Goal: Communication & Community: Answer question/provide support

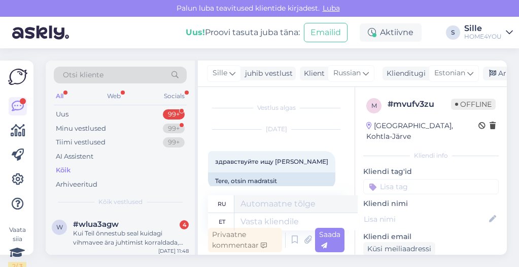
scroll to position [90, 0]
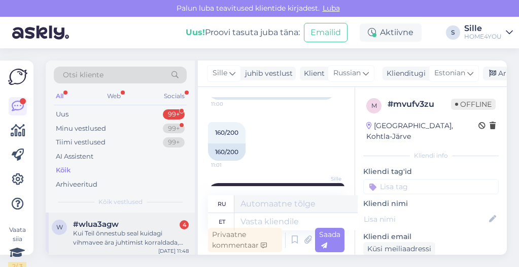
click at [133, 235] on div "Kui Teil õnnestub seal kuidagi vihmavee ära juhtimist korraldada, siis on ostja…" at bounding box center [131, 237] width 116 height 18
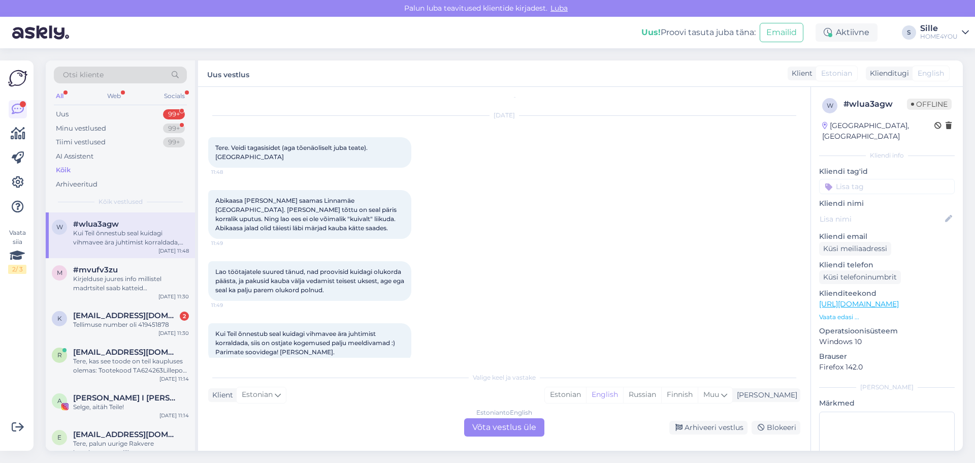
scroll to position [21, 0]
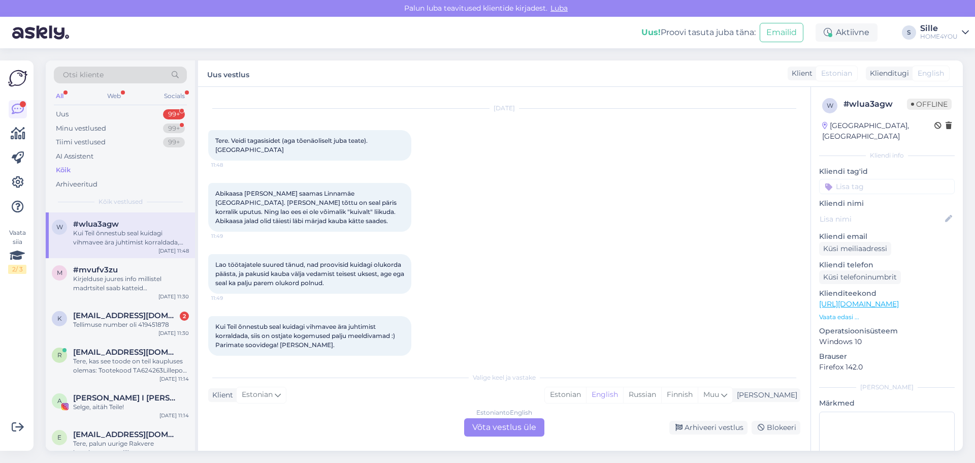
click at [494, 266] on div "Estonian to English Võta vestlus üle" at bounding box center [504, 427] width 80 height 18
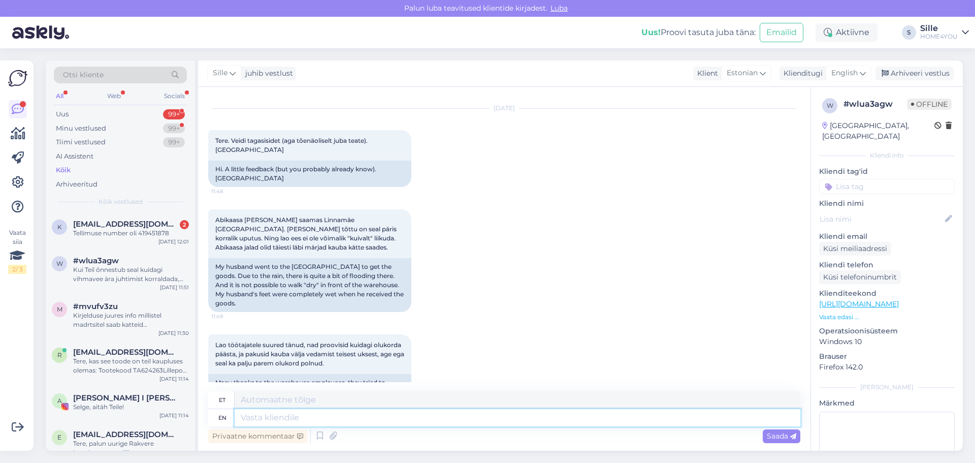
click at [447, 266] on textarea at bounding box center [518, 417] width 566 height 17
type textarea "Tere,"
type textarea "Tere, kahjuks j"
type textarea "Tere, kahjuks"
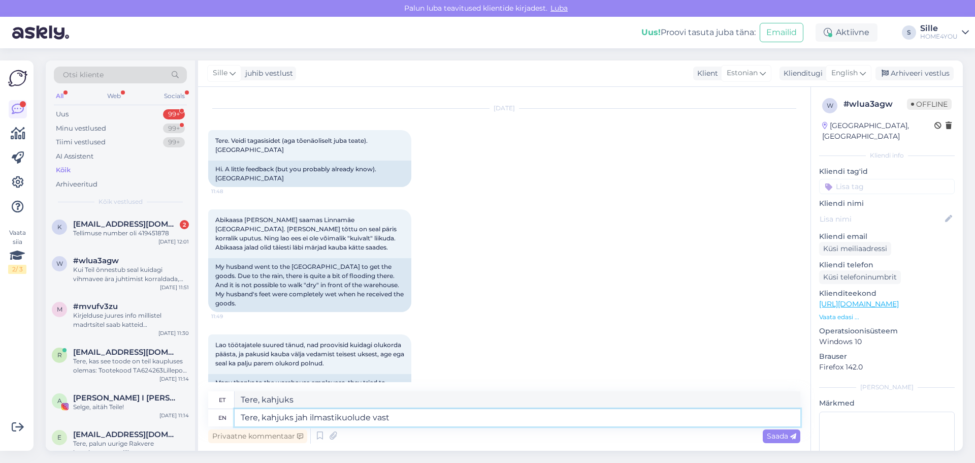
type textarea "Tere, kahjuks jah ilmastikuolude vastu"
type textarea "Tere, kahjuks jah ilmastikuolude"
type textarea "Tere, kahjuks jah ilmastikuolude vastu"
type textarea "Tere, kahjuks jah ilmastikuolude vastu me e"
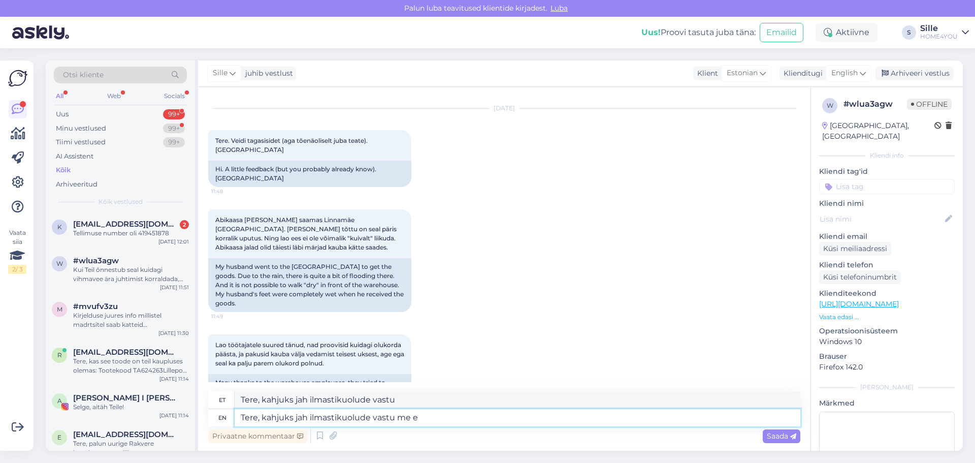
type textarea "Tere, kahjuks jah ilmastikuolude vastu me"
type textarea "Tere, kahjuks jah ilmastikuolude vastu me ei"
type textarea "Tere, kahjuks jah ilmastikuolude vastu me ei saa"
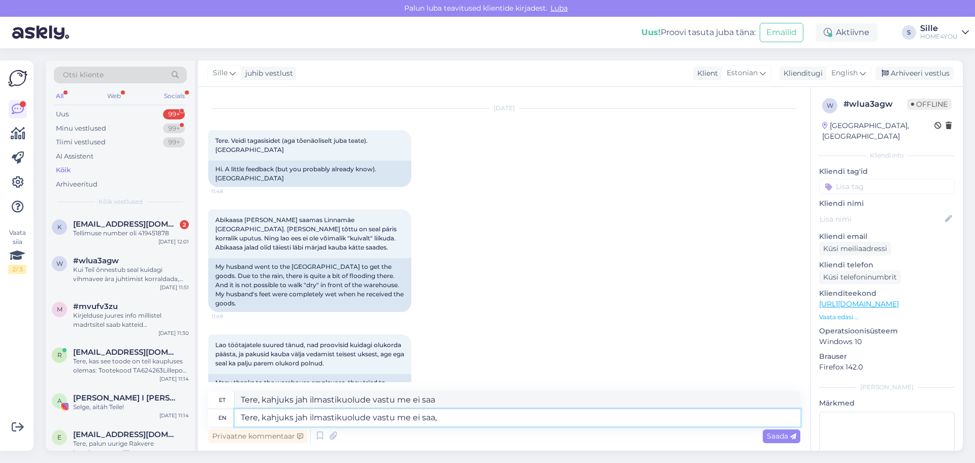
type textarea "Tere, kahjuks jah ilmastikuolude vastu me ei saa, k"
type textarea "Tere, kahjuks jah ilmastikuolude vastu me ei saa,"
type textarea "Tere, kahjuks jah ilmastikuolude vastu me ei saa, kuna j"
type textarea "Tere, kahjuks jah ilmastikuolude vastu me ei saa, kuna"
type textarea "Tere, kahjuks jah ilmastikuolude vastu me ei saa, kuna just"
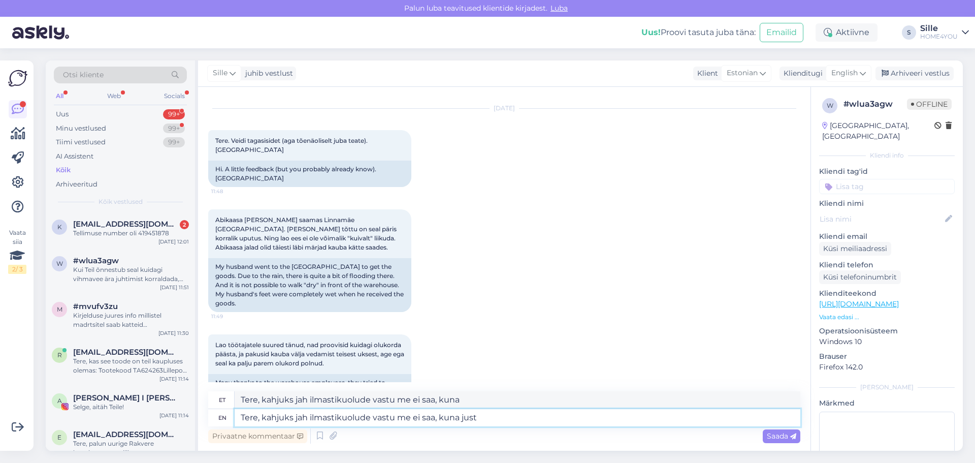
type textarea "Tere, kahjuks jah ilmastikuolude vastu me ei saa, kuna just"
type textarea "Tere, kahjuks jah ilmastikuolude vastu me ei saa, kuna just oli"
type textarea "Tere, kahjuks jah ilmastikuolude vastu me ei saa, kuna just oli lõppenud"
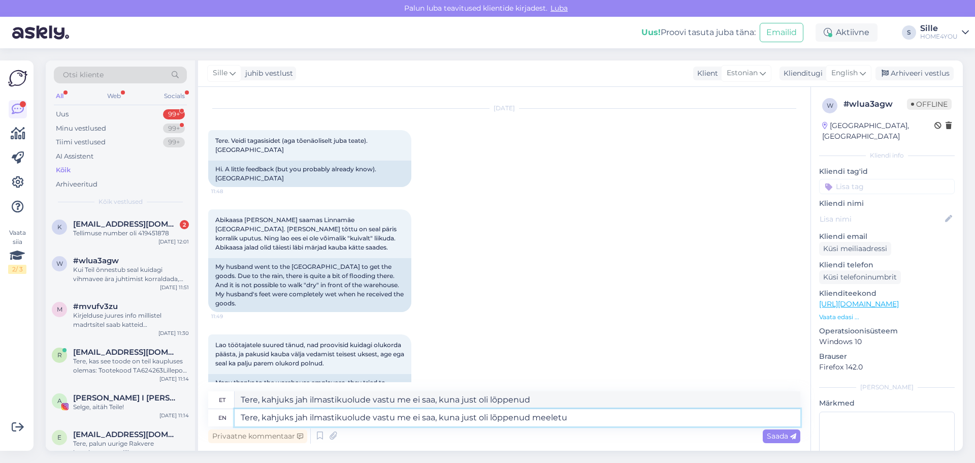
type textarea "Tere, kahjuks jah ilmastikuolude vastu me ei saa, kuna just oli lõppenud meeletu"
type textarea "Tere, kahjuks jah ilmastikuolude vastu me ei saa, kuna just oli lõppenud meelet…"
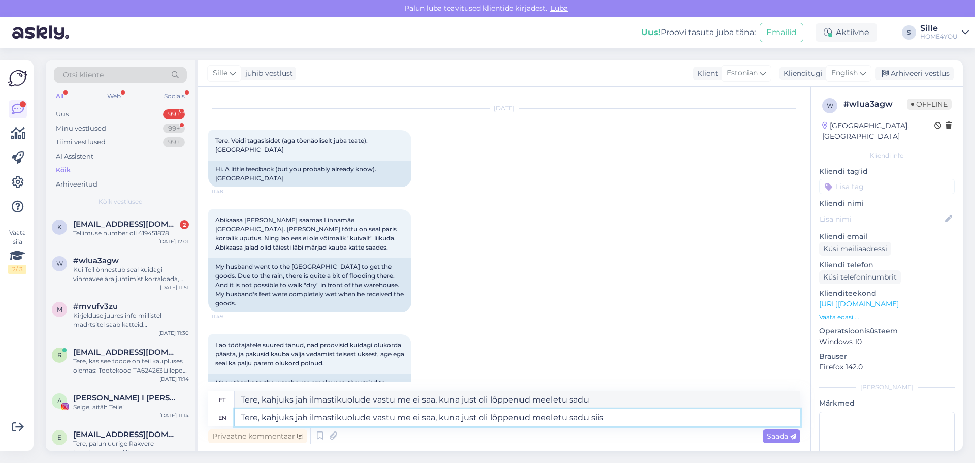
type textarea "Tere, kahjuks jah ilmastikuolude vastu me ei saa, kuna just oli lõppenud meelet…"
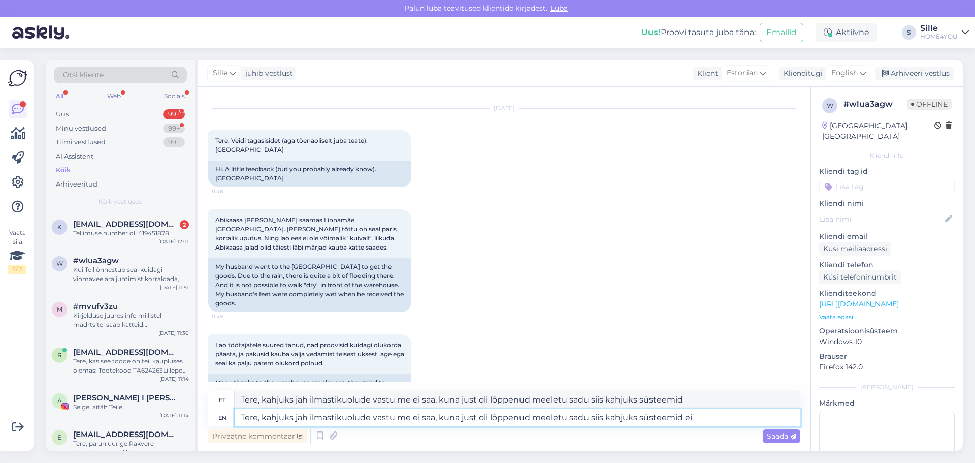
type textarea "Tere, kahjuks jah ilmastikuolude vastu me ei saa, kuna just oli lõppenud meelet…"
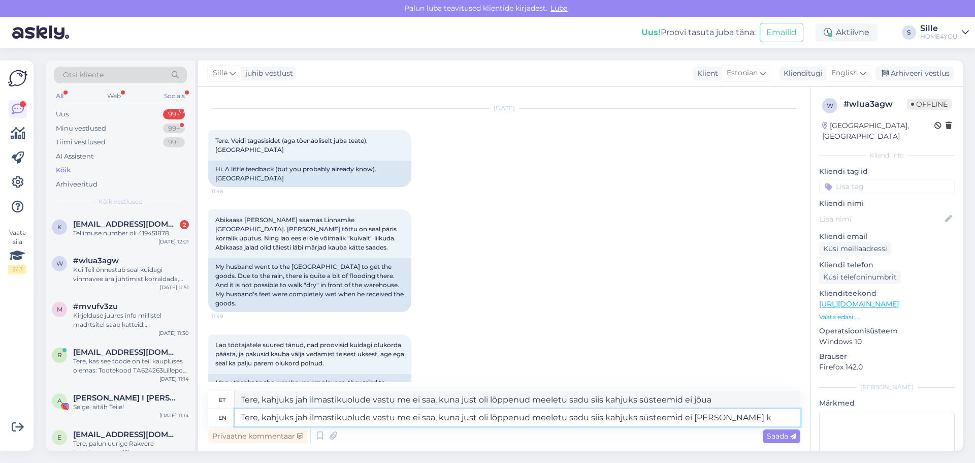
type textarea "Tere, kahjuks jah ilmastikuolude vastu me ei saa, kuna just oli lõppenud meelet…"
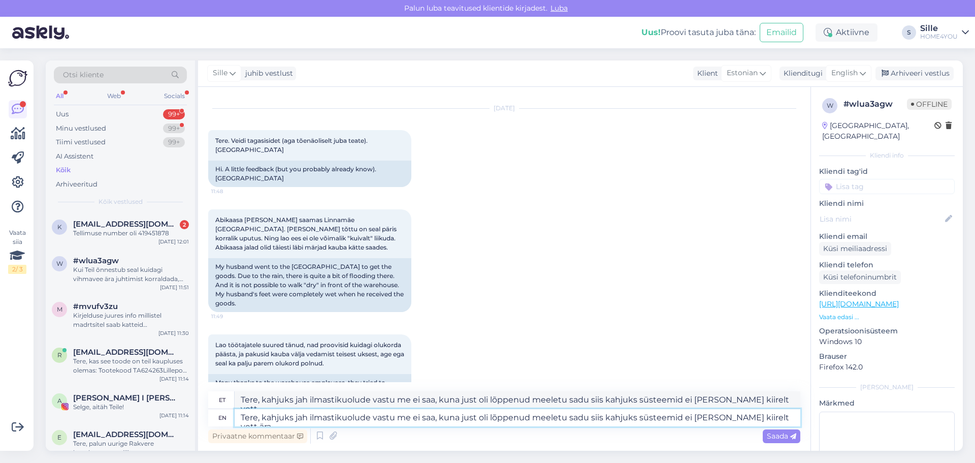
type textarea "Tere, kahjuks jah ilmastikuolude vastu me ei saa, kuna just oli lõppenud meelet…"
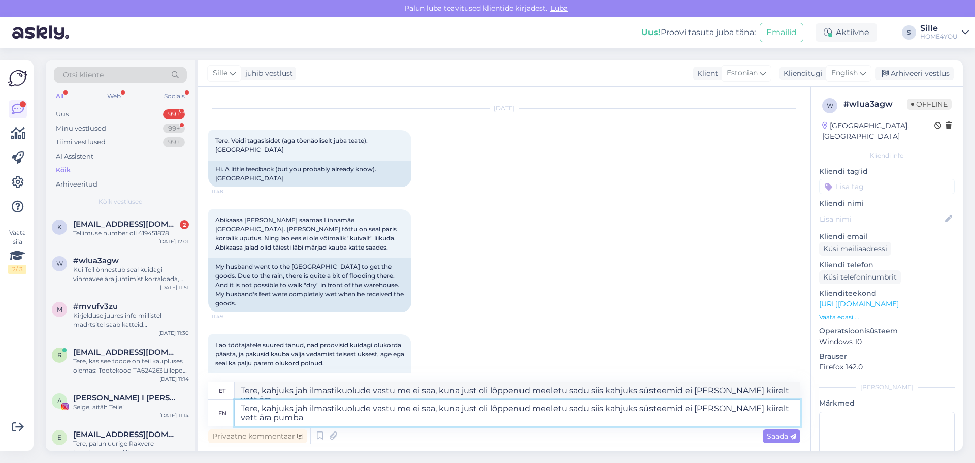
type textarea "Tere, kahjuks jah ilmastikuolude vastu me ei saa, kuna just oli lõppenud meelet…"
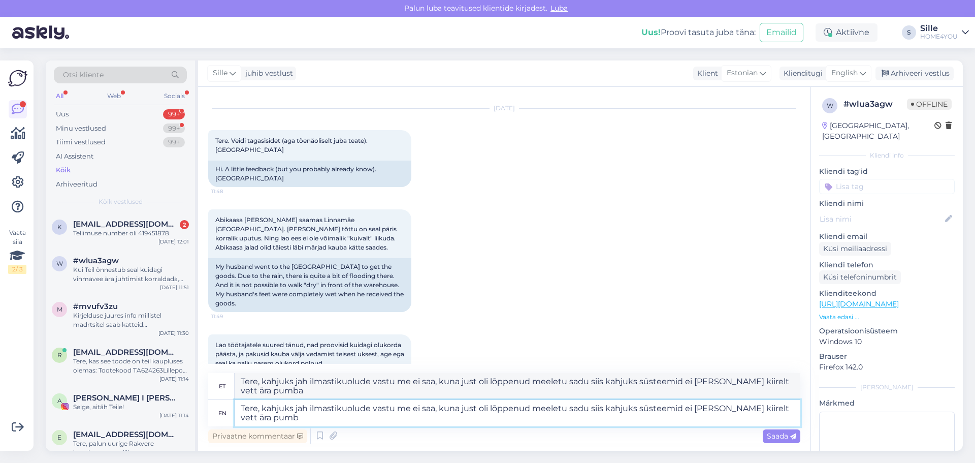
type textarea "Tere, kahjuks jah ilmastikuolude vastu me ei saa, kuna just oli lõppenud meelet…"
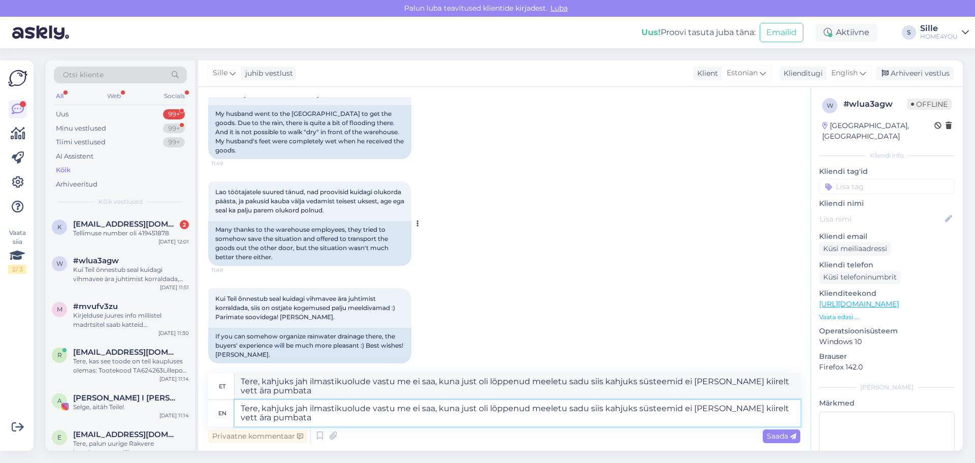
scroll to position [175, 0]
click at [321, 266] on textarea "Tere, kahjuks jah ilmastikuolude vastu me ei saa, kuna just oli lõppenud meelet…" at bounding box center [518, 413] width 566 height 26
type textarea "Tere, kahjuks jah ilmastikuolude vastu me ei saa, kuna just oli lõppenud meelet…"
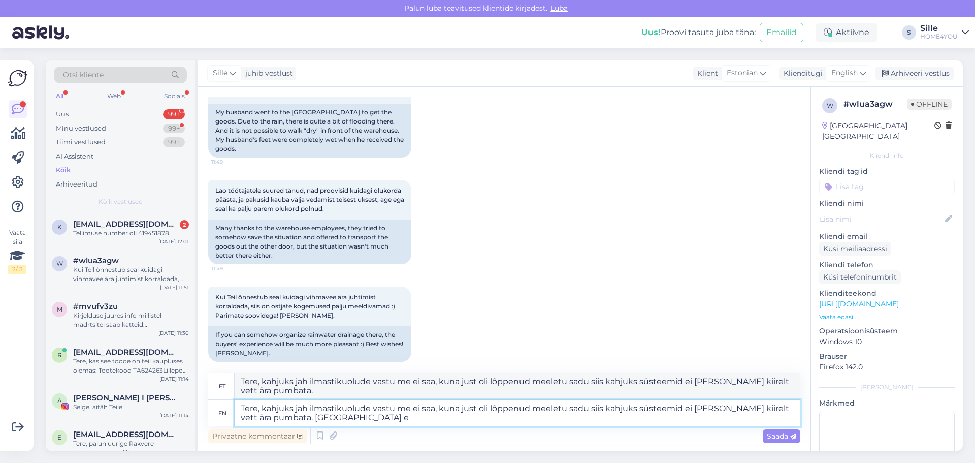
type textarea "Tere, kahjuks jah ilmastikuolude vastu me ei saa, kuna just oli lõppenud meelet…"
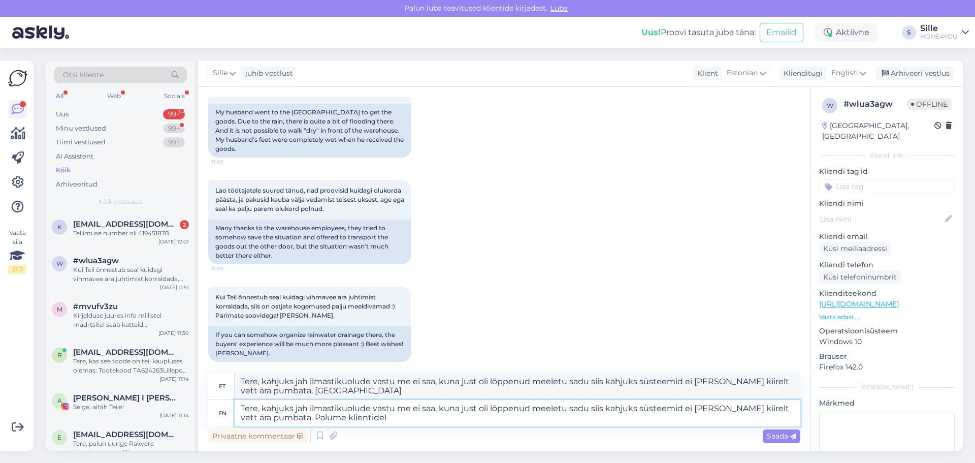
type textarea "Tere, kahjuks jah ilmastikuolude vastu me ei saa, kuna just oli lõppenud meelet…"
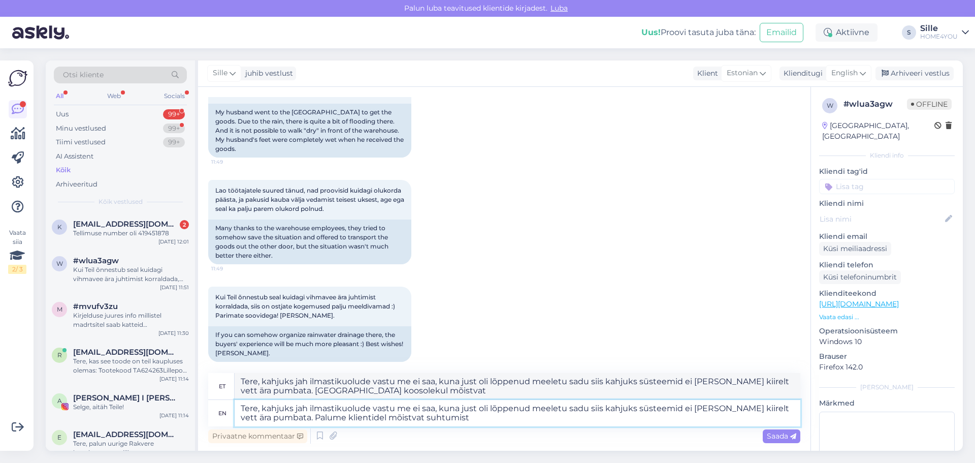
type textarea "Tere, kahjuks jah ilmastikuolude vastu me ei saa, kuna just oli lõppenud meelet…"
click at [519, 266] on span "Saada" at bounding box center [781, 435] width 29 height 9
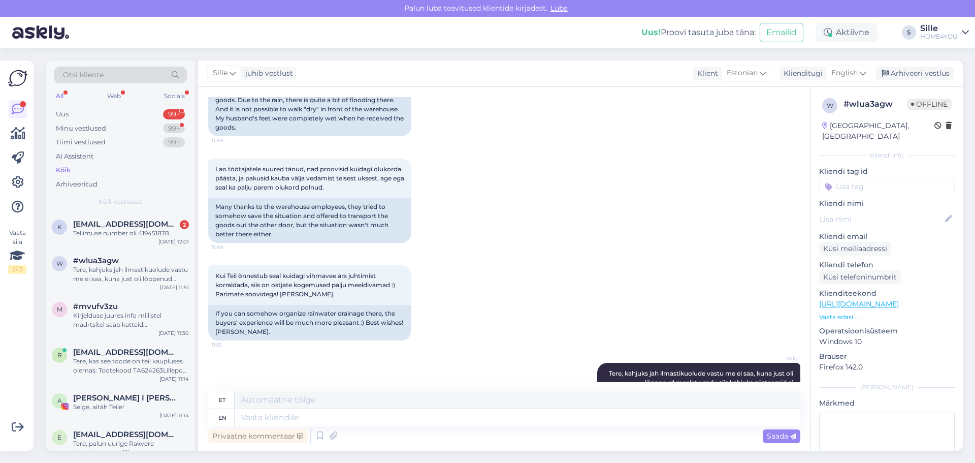
scroll to position [273, 0]
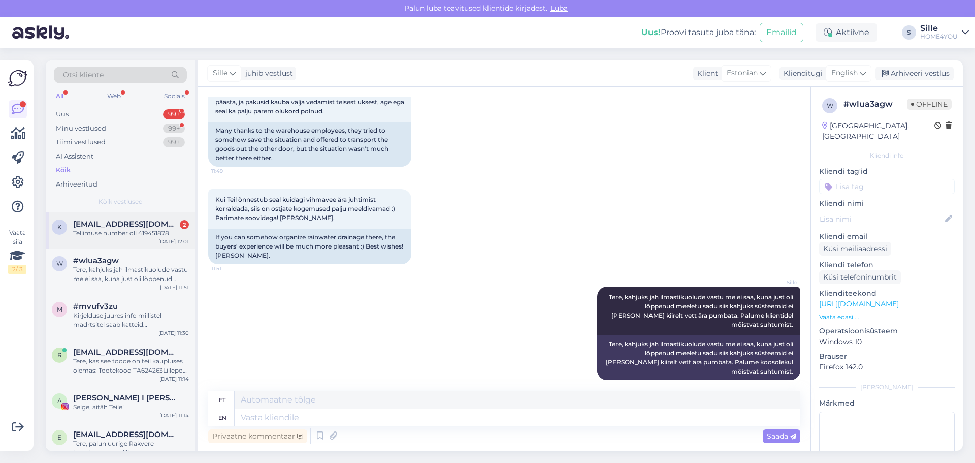
click at [144, 222] on span "[EMAIL_ADDRESS][DOMAIN_NAME]" at bounding box center [126, 223] width 106 height 9
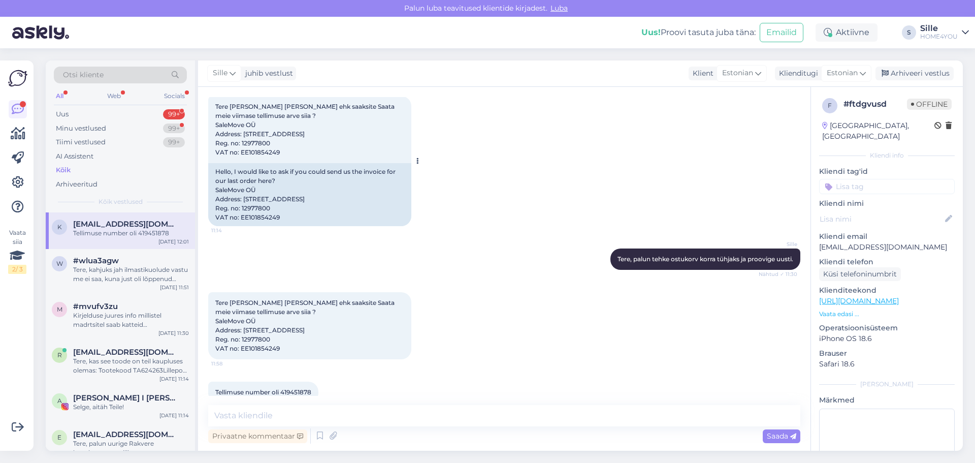
scroll to position [271, 0]
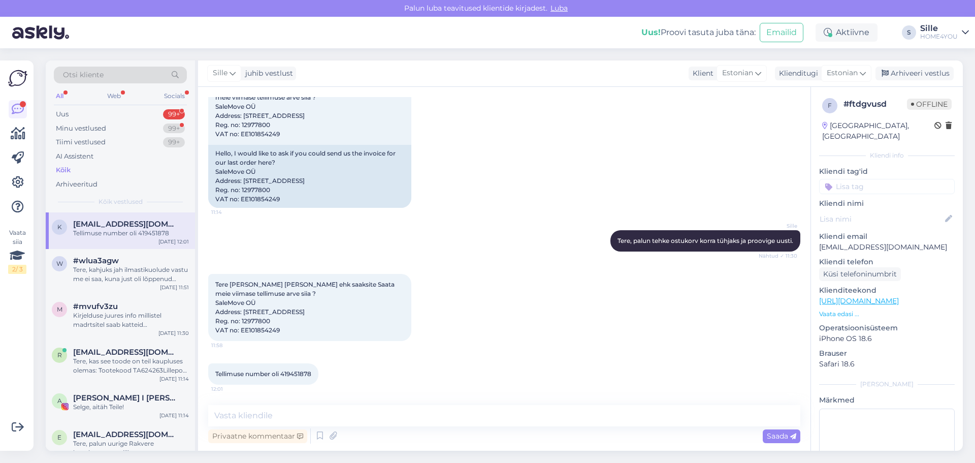
click at [295, 266] on span "Tellimuse number oli 419451878" at bounding box center [263, 374] width 96 height 8
copy div "419451878 12:01"
click at [88, 266] on div "Tere, kahjuks jah ilmastikuolude vastu me ei saa, kuna just oli lõppenud meelet…" at bounding box center [131, 274] width 116 height 18
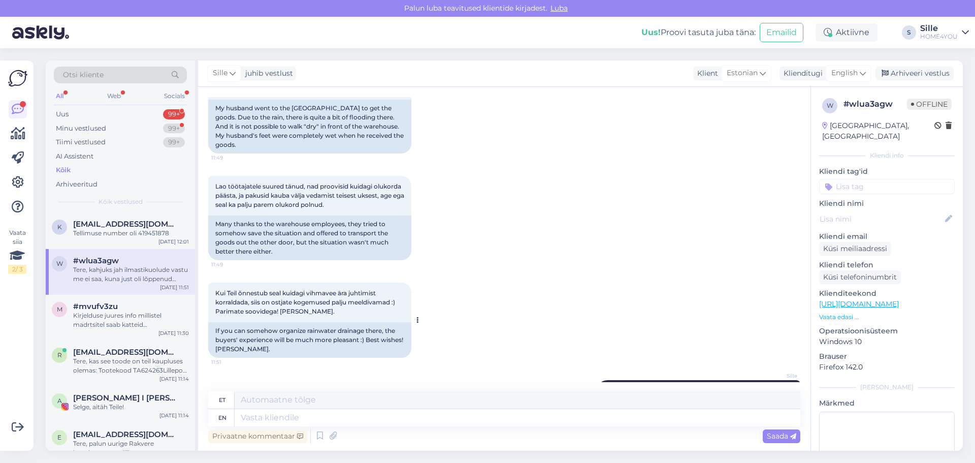
scroll to position [0, 0]
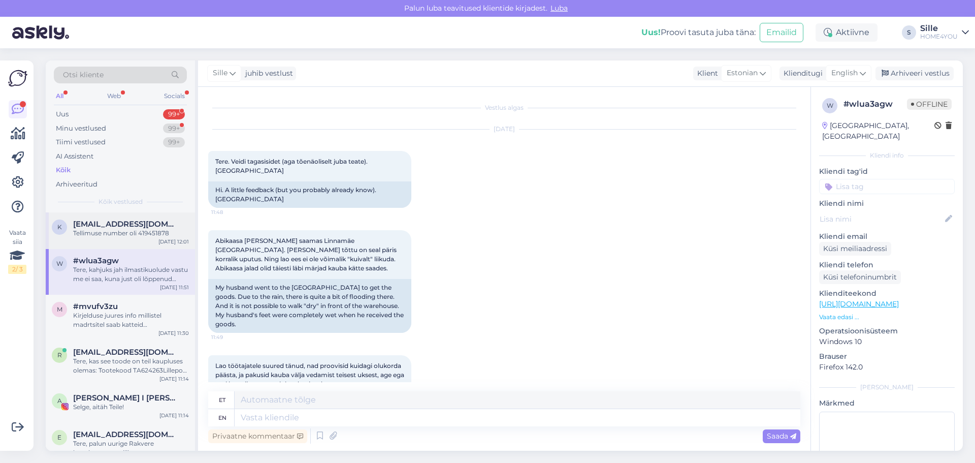
click at [149, 226] on span "[EMAIL_ADDRESS][DOMAIN_NAME]" at bounding box center [126, 223] width 106 height 9
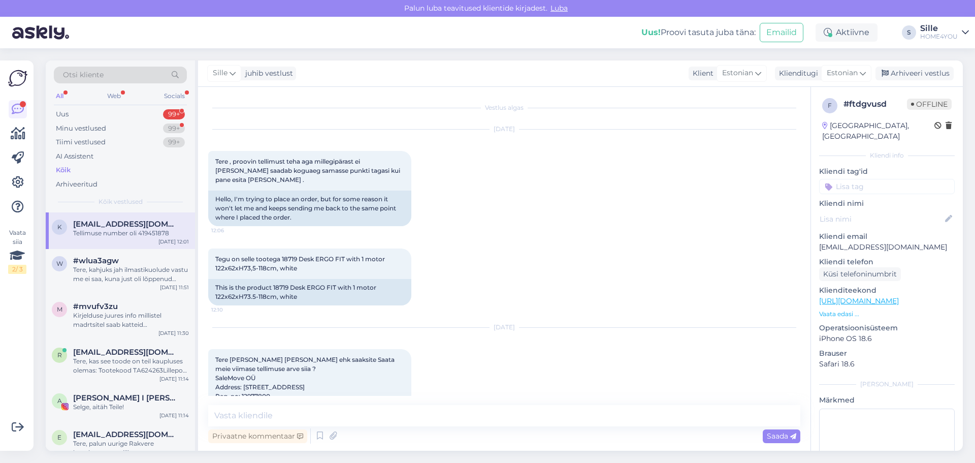
scroll to position [271, 0]
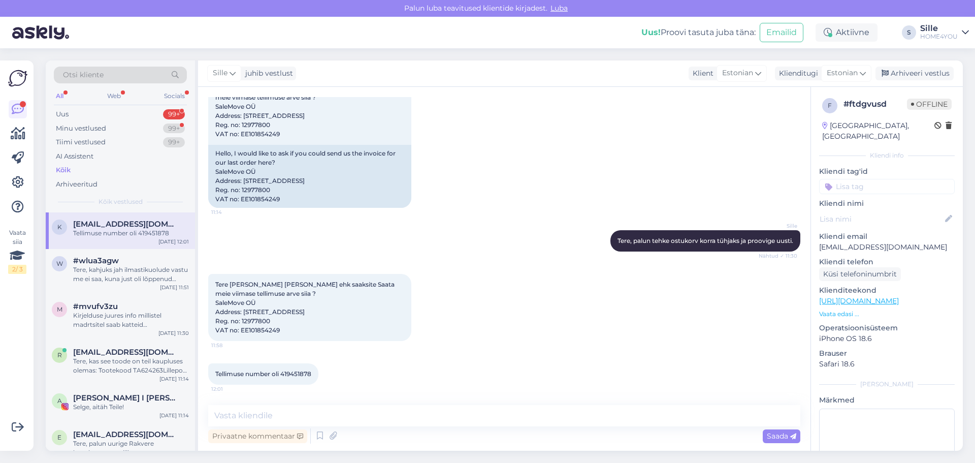
drag, startPoint x: 217, startPoint y: 303, endPoint x: 281, endPoint y: 328, distance: 69.1
click at [281, 266] on div "Tere [PERSON_NAME] [PERSON_NAME] ehk saaksite Saata meie viimase tellimuse arve…" at bounding box center [309, 307] width 203 height 67
copy span "SaleMove OÜ Address: [STREET_ADDRESS] Reg. no: 12977800 VAT no: EE101854249"
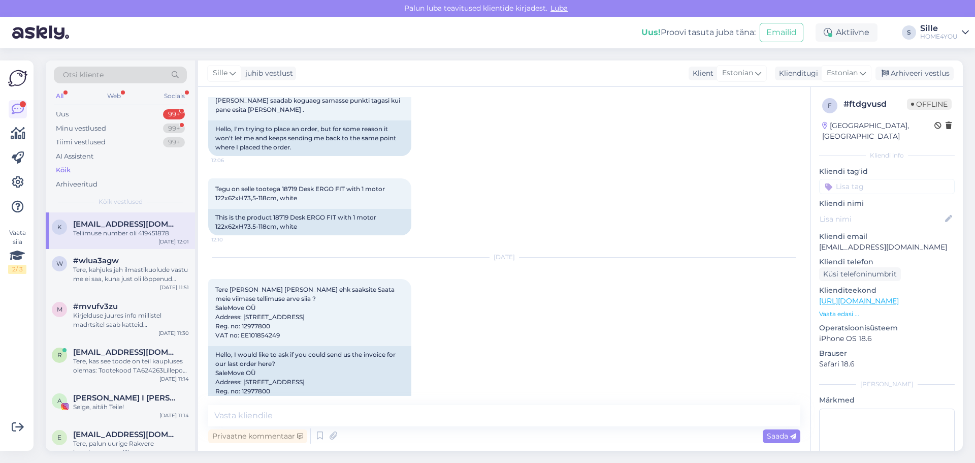
scroll to position [0, 0]
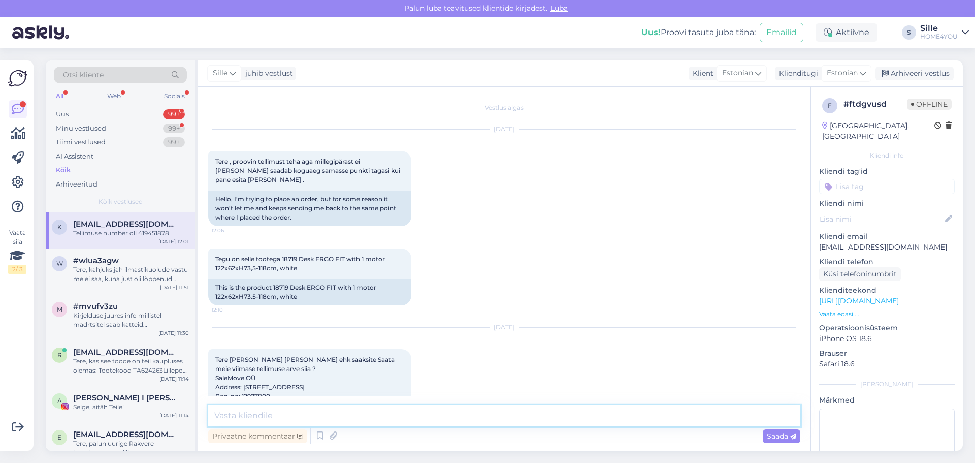
click at [397, 266] on textarea at bounding box center [504, 415] width 592 height 21
paste textarea "[EMAIL_ADDRESS][DOMAIN_NAME]"
type textarea "Saatsime arve meilile [EMAIL_ADDRESS][DOMAIN_NAME]"
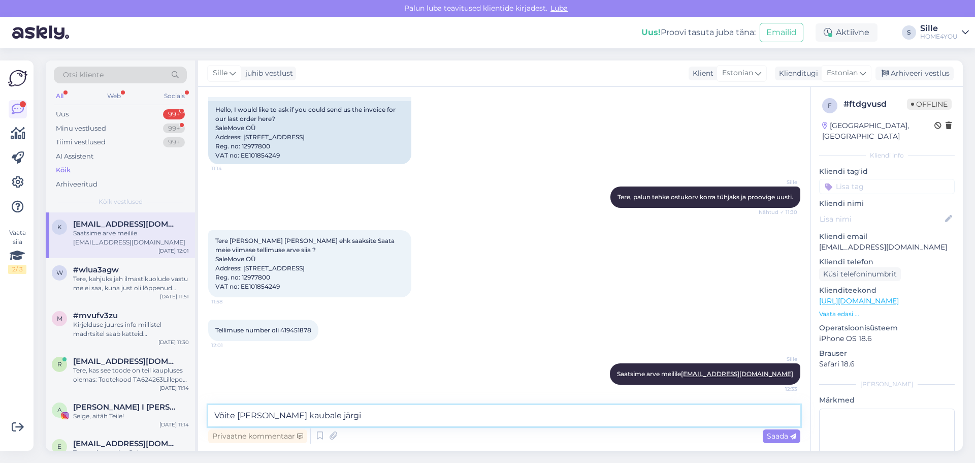
type textarea "Võite [PERSON_NAME] kaubale järgi."
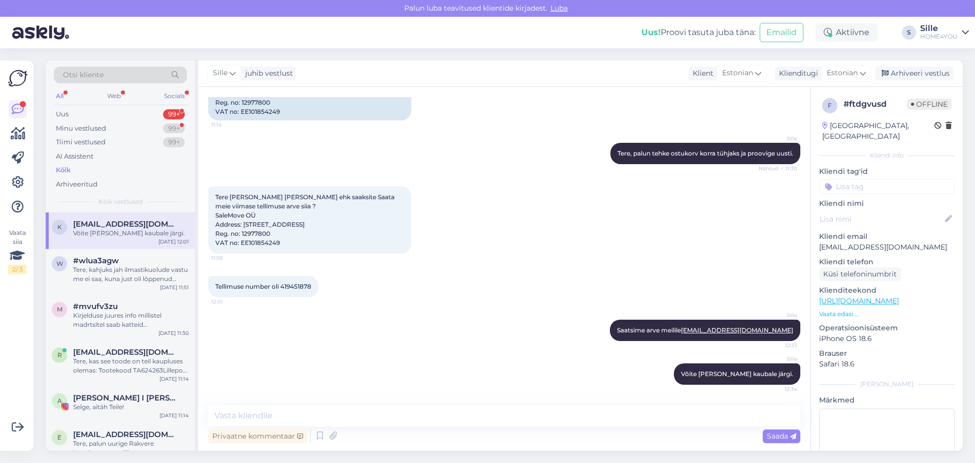
click at [519, 167] on div "Kliendi tag'id" at bounding box center [887, 180] width 136 height 28
click at [59, 169] on div "Kõik" at bounding box center [63, 170] width 15 height 10
